Goal: Task Accomplishment & Management: Manage account settings

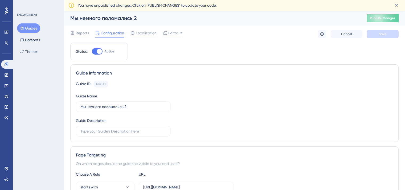
click at [97, 55] on div "Status: Active" at bounding box center [99, 52] width 58 height 18
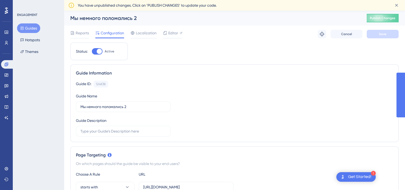
click at [97, 54] on div at bounding box center [99, 51] width 5 height 5
click at [92, 52] on input "Active" at bounding box center [92, 51] width 0 height 0
checkbox input "false"
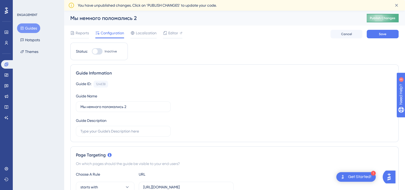
click at [391, 20] on button "Publish Changes" at bounding box center [383, 18] width 32 height 9
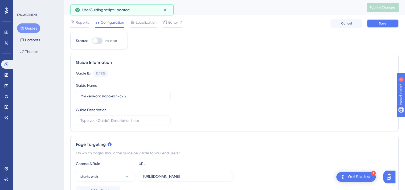
click at [389, 24] on button "Save" at bounding box center [383, 23] width 32 height 9
click at [166, 8] on icon at bounding box center [164, 9] width 5 height 5
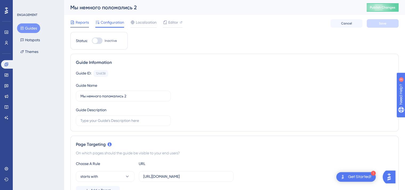
click at [76, 23] on span "Reports" at bounding box center [82, 22] width 13 height 6
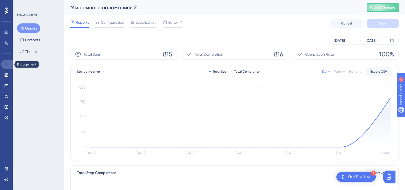
click at [6, 65] on icon at bounding box center [6, 64] width 3 height 3
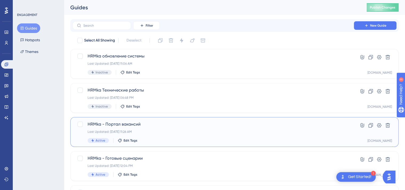
drag, startPoint x: 130, startPoint y: 123, endPoint x: 133, endPoint y: 126, distance: 4.0
click at [133, 126] on span "HRMka - Портал вакансий" at bounding box center [213, 124] width 251 height 6
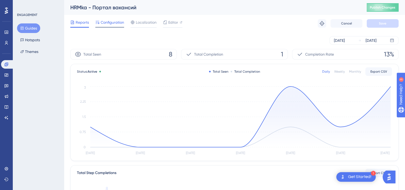
click at [115, 24] on span "Configuration" at bounding box center [112, 22] width 23 height 6
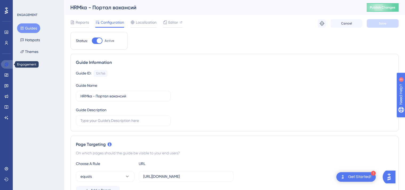
click at [3, 66] on link at bounding box center [7, 64] width 13 height 9
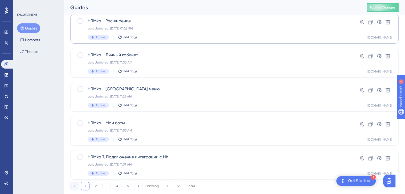
scroll to position [219, 0]
